Goal: Task Accomplishment & Management: Manage account settings

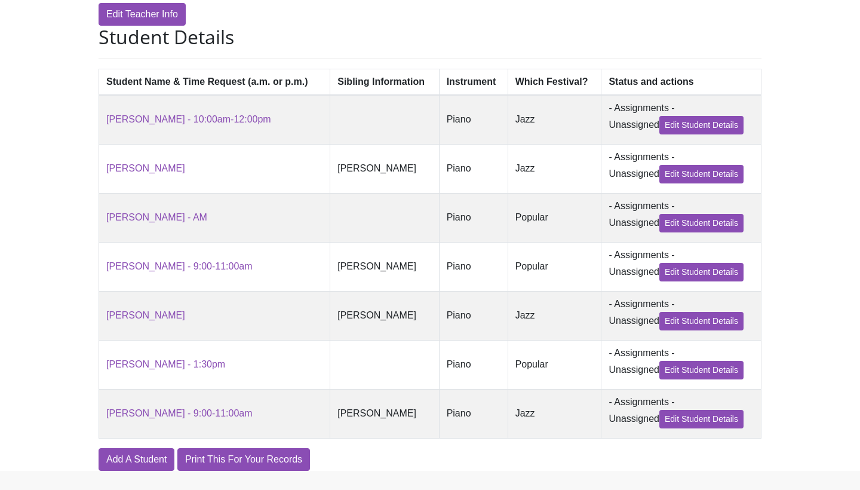
scroll to position [246, 0]
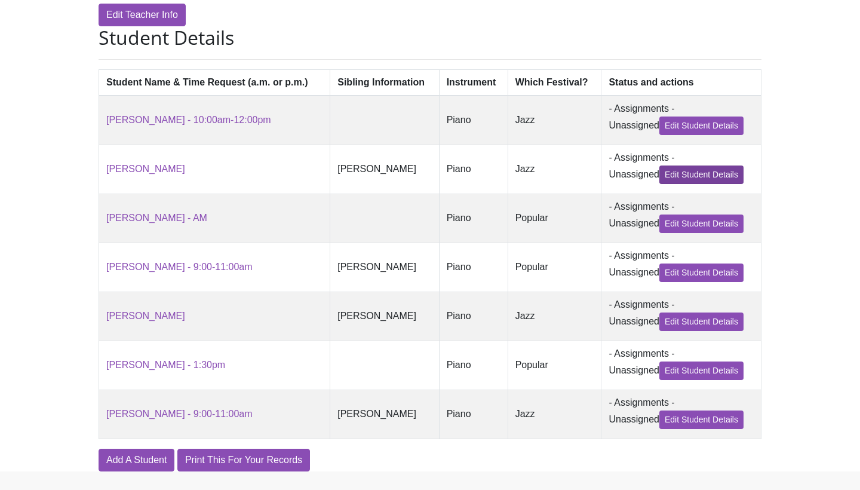
click at [699, 174] on link "Edit Student Details" at bounding box center [702, 174] width 84 height 19
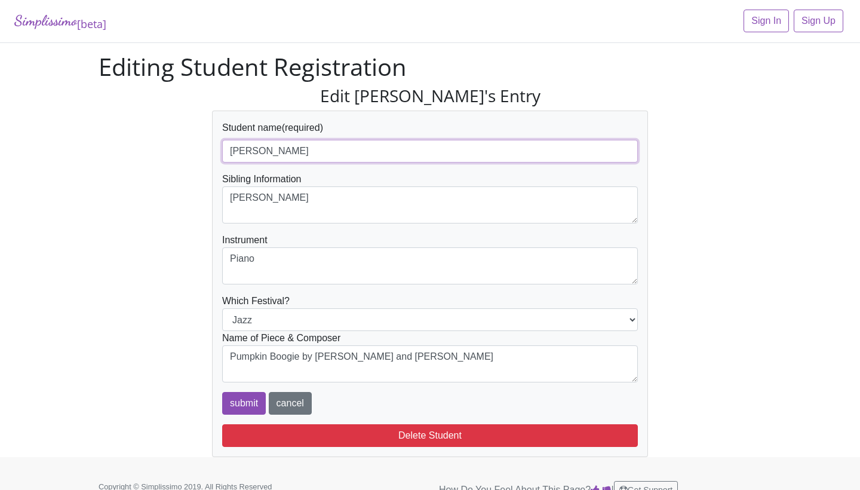
click at [333, 157] on input "[PERSON_NAME]" at bounding box center [430, 151] width 416 height 23
type input "Brayden Toner - AM"
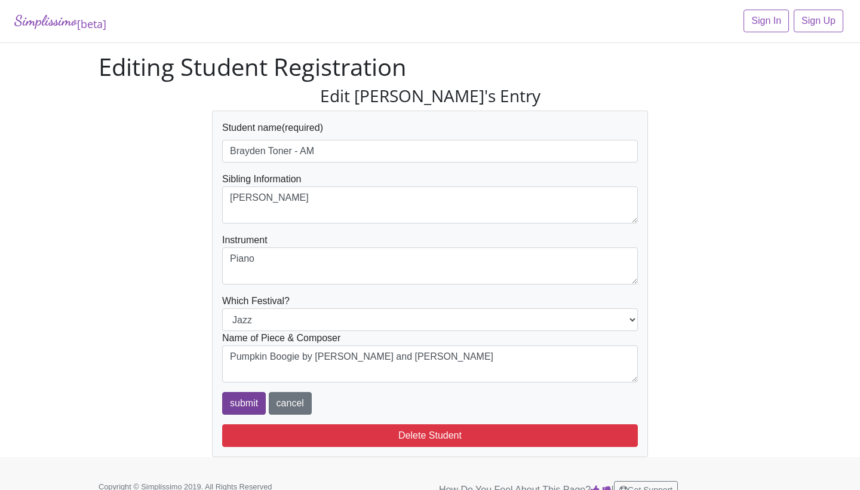
click at [240, 401] on input "submit" at bounding box center [244, 403] width 44 height 23
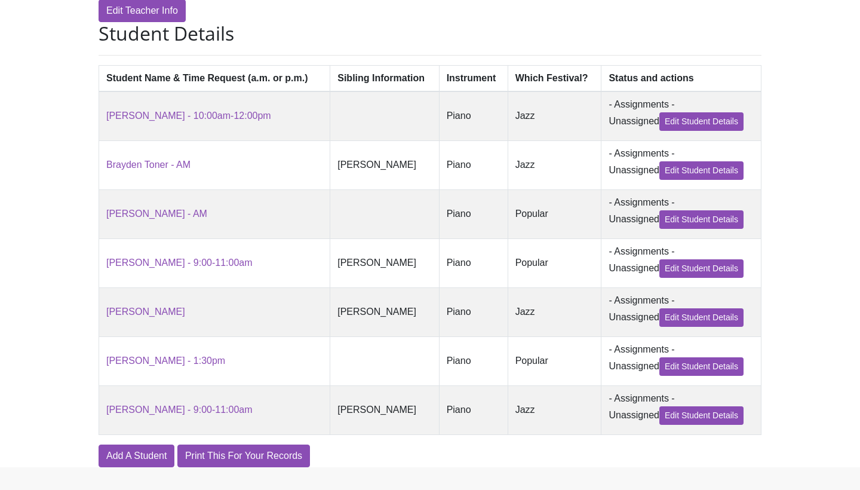
scroll to position [315, 0]
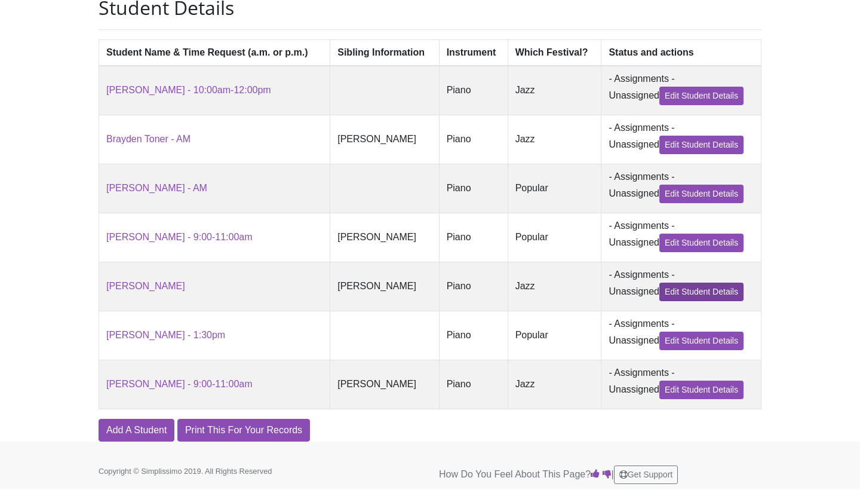
click at [691, 289] on link "Edit Student Details" at bounding box center [702, 292] width 84 height 19
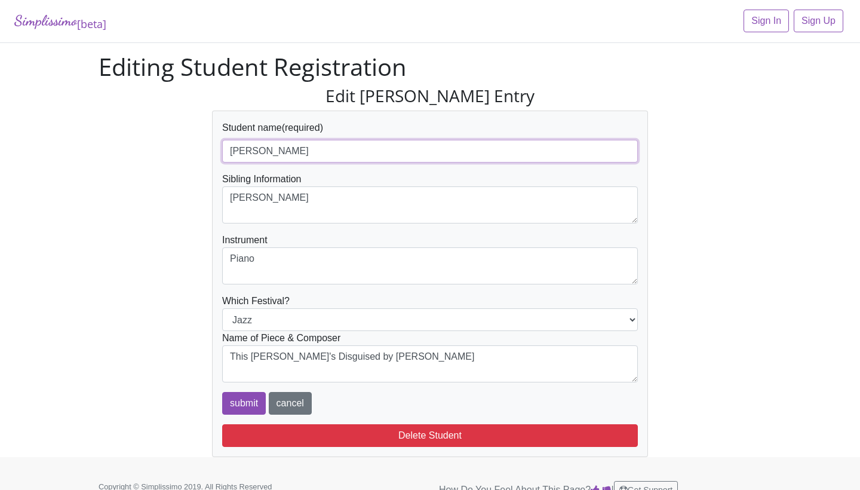
click at [318, 144] on input "[PERSON_NAME]" at bounding box center [430, 151] width 416 height 23
click at [303, 154] on input "[PERSON_NAME]" at bounding box center [430, 151] width 416 height 23
type input "[PERSON_NAME] - AM"
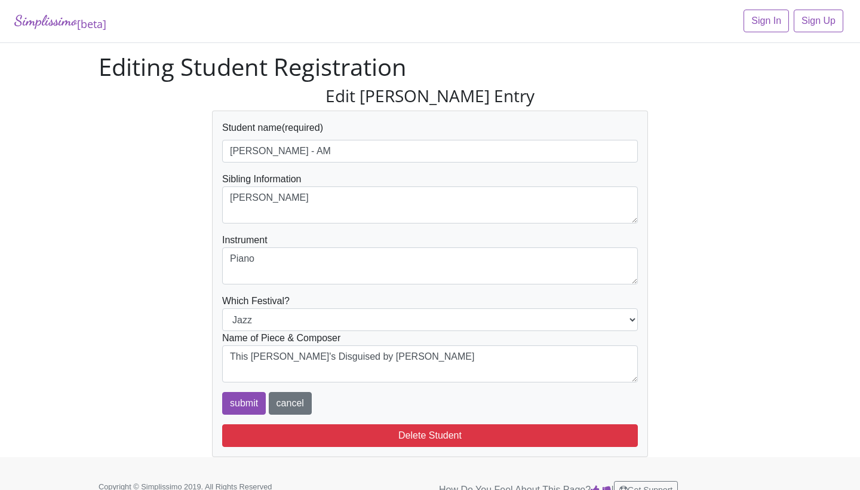
click at [121, 262] on div "Edit [PERSON_NAME] Entry Student name (required) [PERSON_NAME] - AM Sibling Inf…" at bounding box center [430, 272] width 681 height 372
click at [236, 406] on input "submit" at bounding box center [244, 403] width 44 height 23
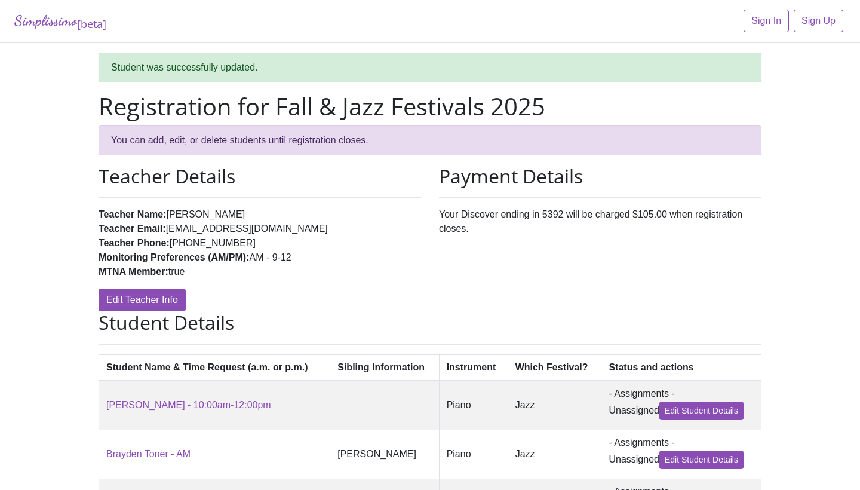
click at [44, 375] on div "Simplissimo [beta] Sign In Sign Up Student was successfully updated. Registrati…" at bounding box center [430, 378] width 860 height 756
click at [36, 18] on link "Simplissimo [beta]" at bounding box center [60, 21] width 92 height 23
